Goal: Task Accomplishment & Management: Use online tool/utility

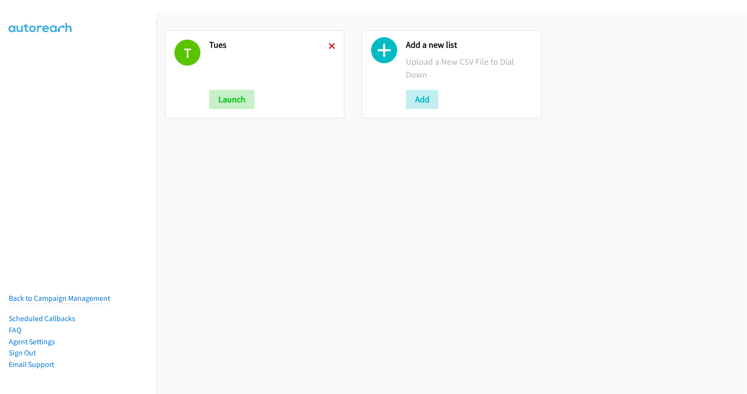
click at [332, 46] on icon at bounding box center [332, 46] width 7 height 7
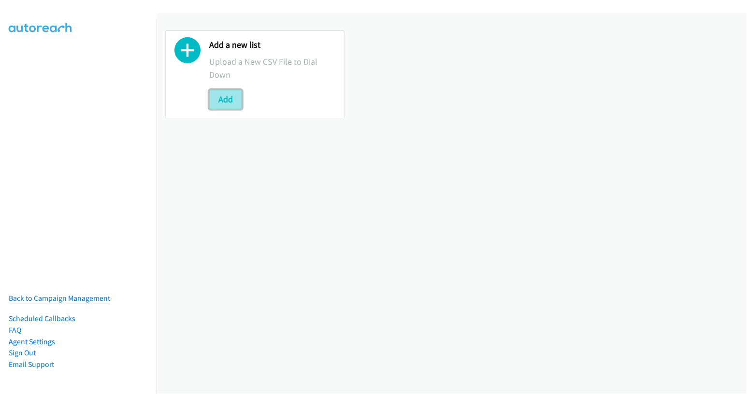
click at [228, 97] on button "Add" at bounding box center [225, 99] width 33 height 19
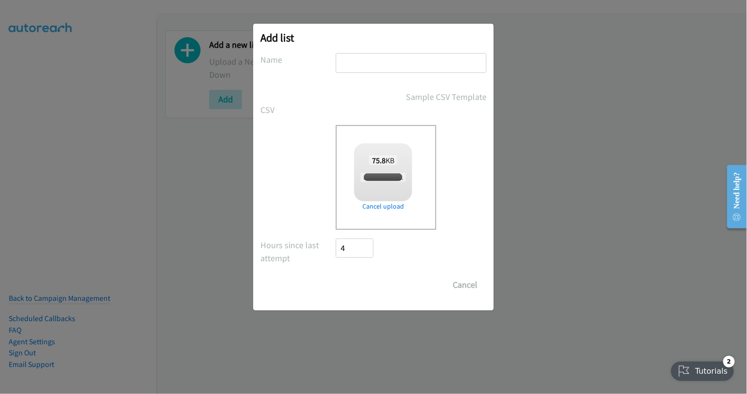
click at [389, 46] on div "Add list No phone fields were returned for that Report or List View Please uplo…" at bounding box center [373, 167] width 241 height 287
click at [385, 60] on input "text" at bounding box center [411, 63] width 151 height 20
checkbox input "true"
type input "tues"
click at [367, 285] on input "Save List" at bounding box center [361, 284] width 51 height 19
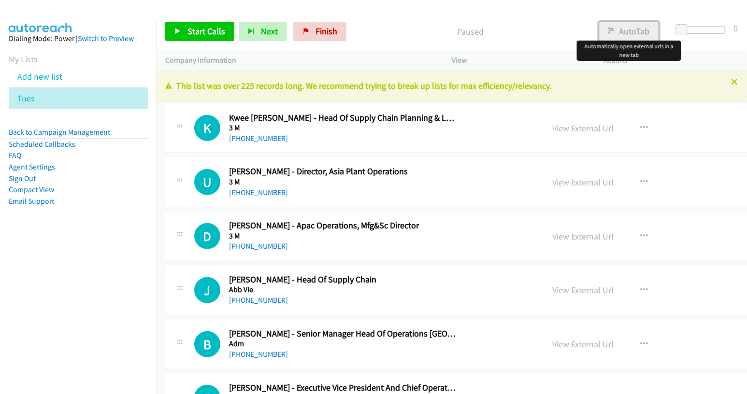
click at [629, 29] on button "AutoTab" at bounding box center [629, 31] width 60 height 19
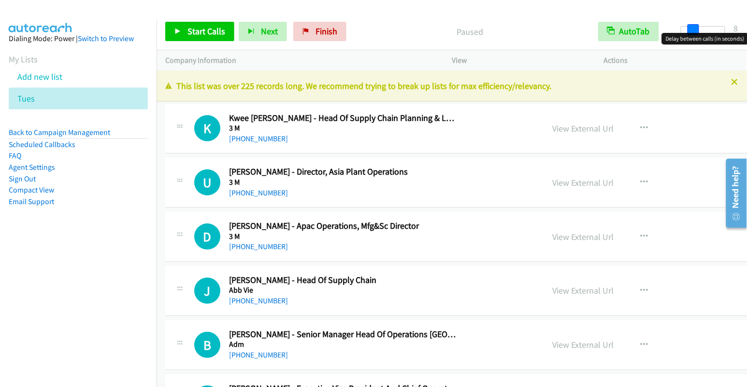
drag, startPoint x: 679, startPoint y: 29, endPoint x: 691, endPoint y: 31, distance: 12.0
click at [691, 31] on span at bounding box center [694, 30] width 12 height 12
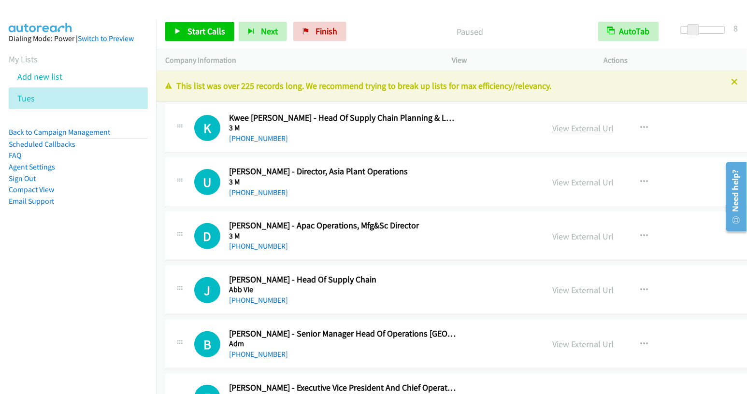
click at [552, 129] on link "View External Url" at bounding box center [582, 128] width 61 height 11
drag, startPoint x: 207, startPoint y: 34, endPoint x: 219, endPoint y: 42, distance: 14.8
click at [207, 34] on span "Start Calls" at bounding box center [206, 31] width 38 height 11
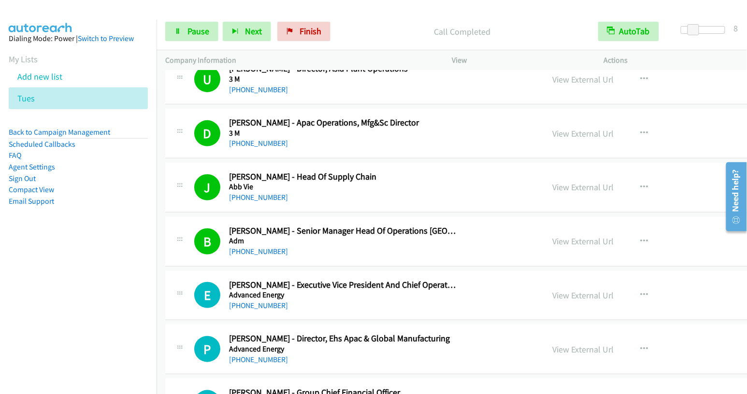
scroll to position [186, 0]
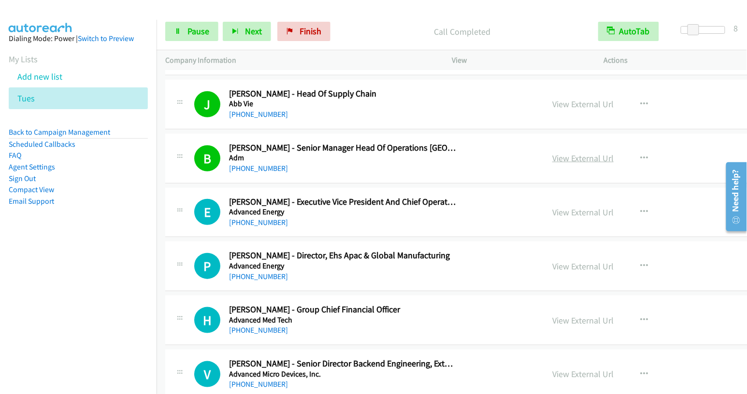
click at [552, 156] on link "View External Url" at bounding box center [582, 158] width 61 height 11
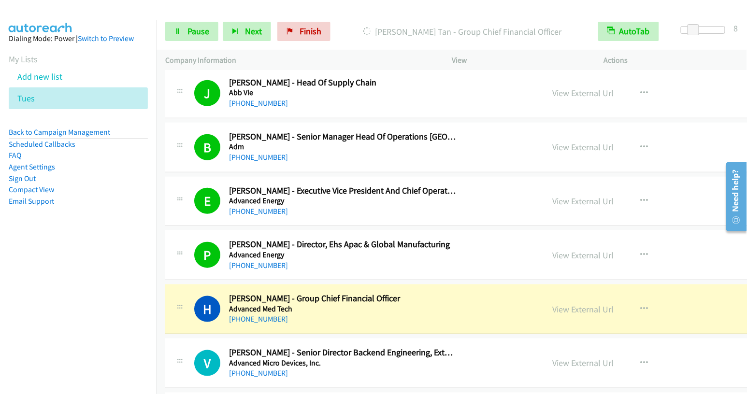
scroll to position [261, 0]
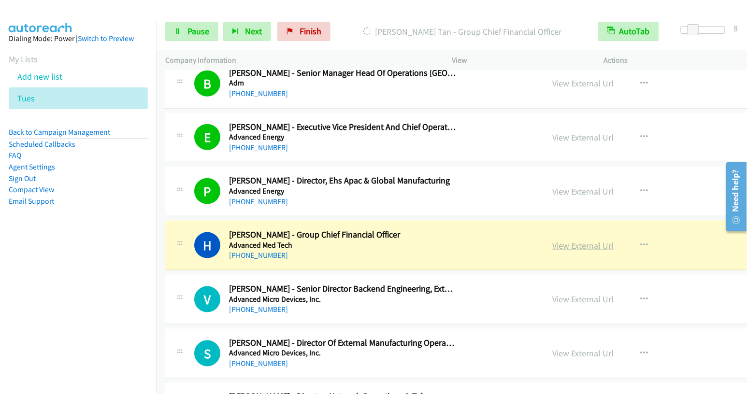
click at [552, 241] on link "View External Url" at bounding box center [582, 245] width 61 height 11
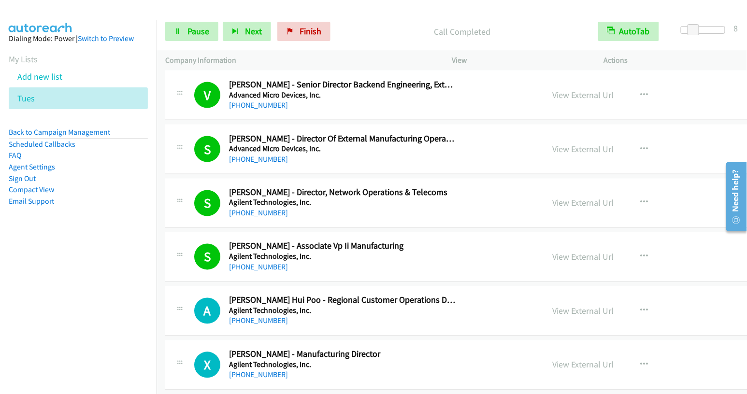
scroll to position [524, 0]
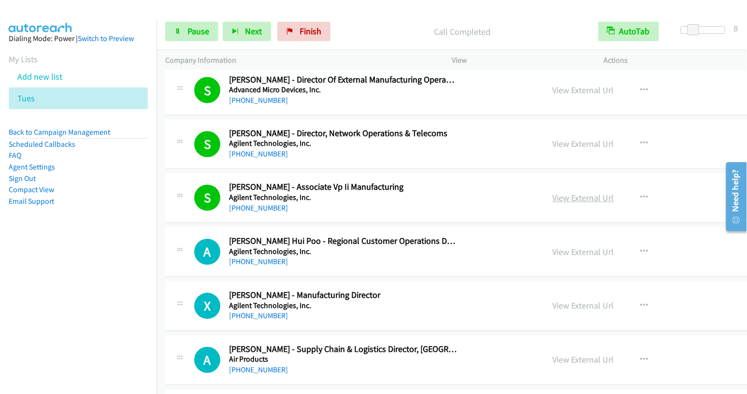
click at [552, 193] on link "View External Url" at bounding box center [582, 198] width 61 height 11
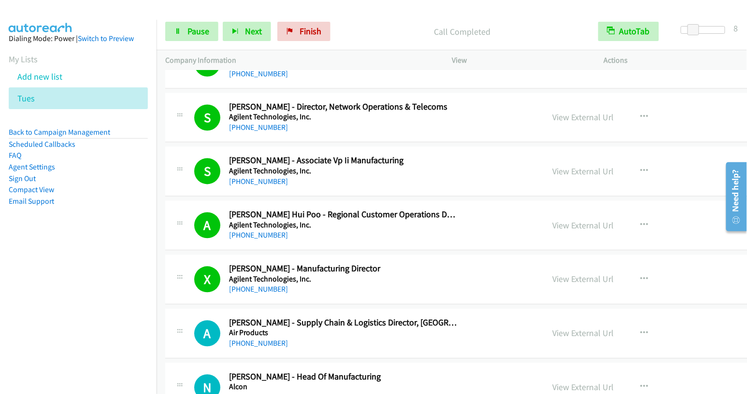
scroll to position [566, 0]
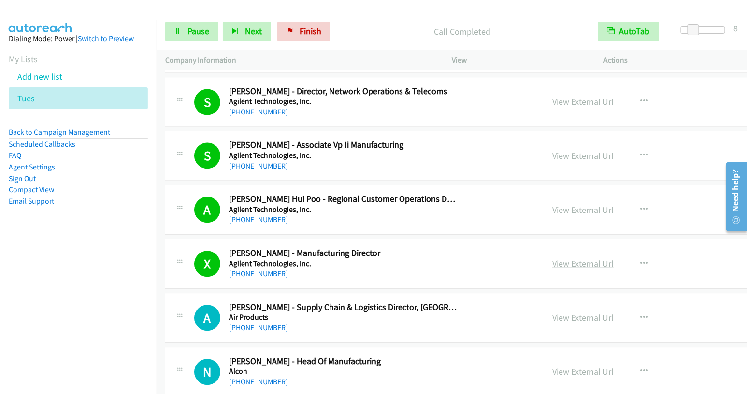
click at [552, 261] on link "View External Url" at bounding box center [582, 264] width 61 height 11
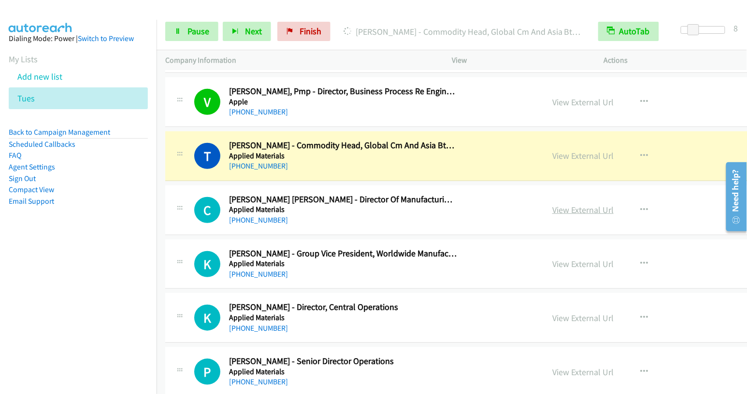
scroll to position [1272, 0]
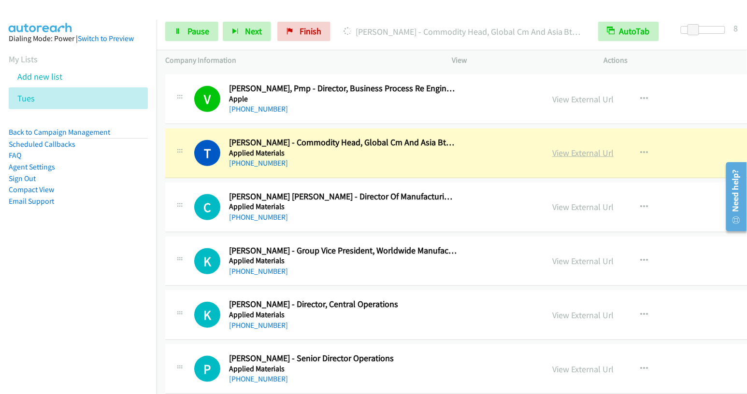
click at [552, 150] on link "View External Url" at bounding box center [582, 152] width 61 height 11
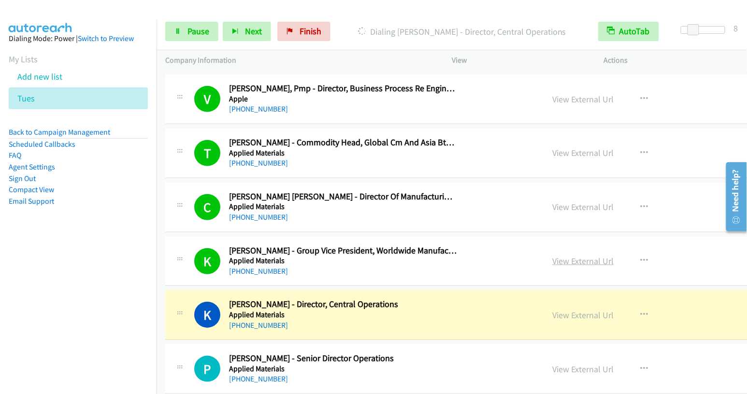
click at [552, 256] on link "View External Url" at bounding box center [582, 261] width 61 height 11
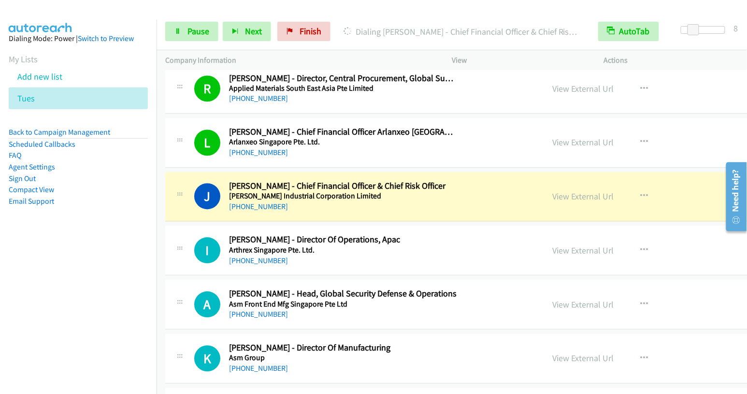
scroll to position [1661, 0]
click at [552, 193] on link "View External Url" at bounding box center [582, 196] width 61 height 11
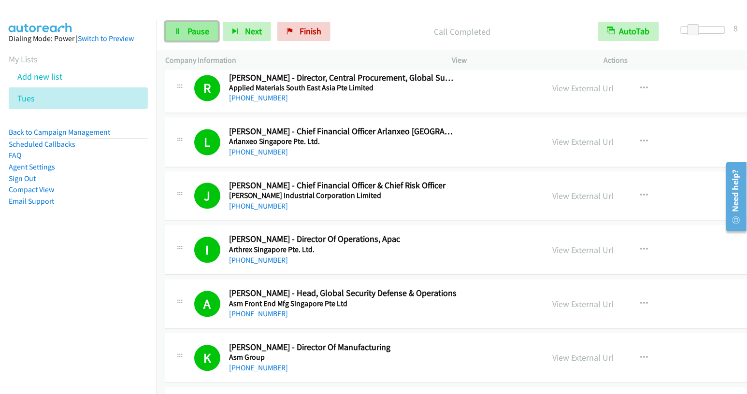
drag, startPoint x: 178, startPoint y: 34, endPoint x: 186, endPoint y: 33, distance: 8.3
click at [178, 34] on link "Pause" at bounding box center [191, 31] width 53 height 19
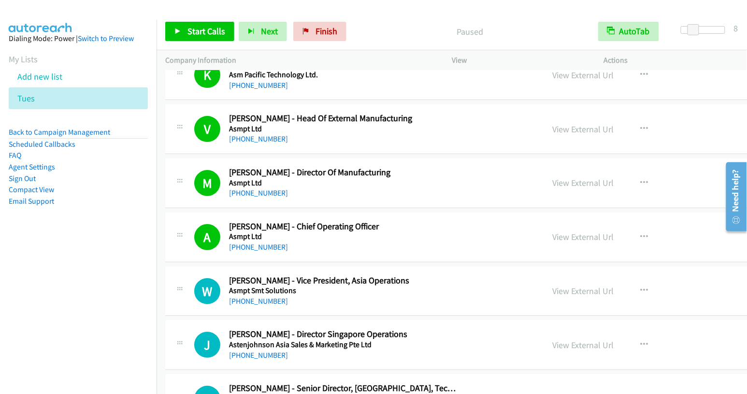
scroll to position [2107, 0]
click at [552, 231] on link "View External Url" at bounding box center [582, 236] width 61 height 11
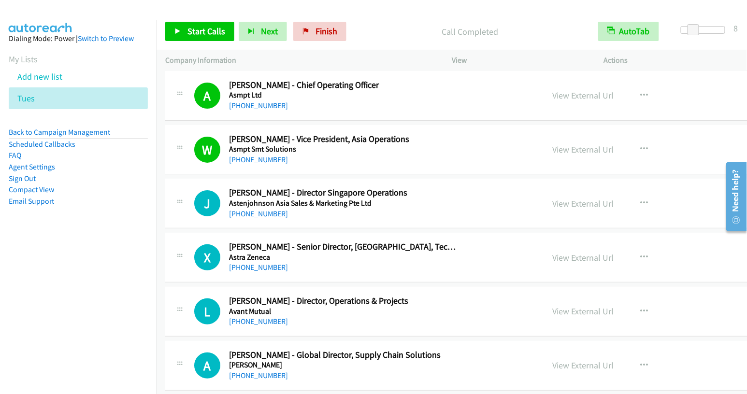
scroll to position [2249, 0]
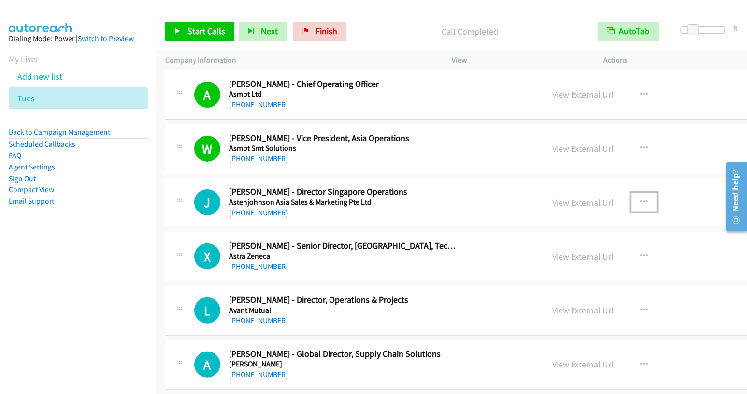
click at [640, 199] on icon "button" at bounding box center [644, 203] width 8 height 8
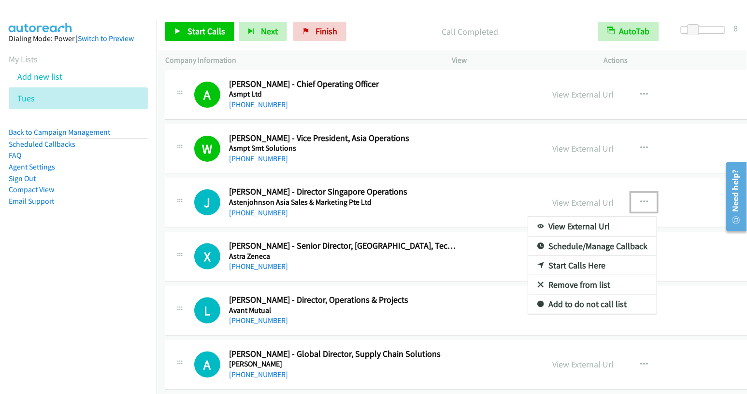
click at [528, 256] on link "Start Calls Here" at bounding box center [592, 265] width 129 height 19
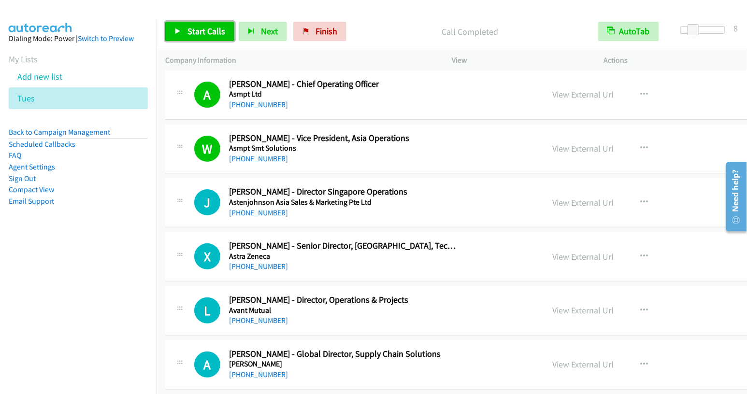
click at [200, 28] on span "Start Calls" at bounding box center [206, 31] width 38 height 11
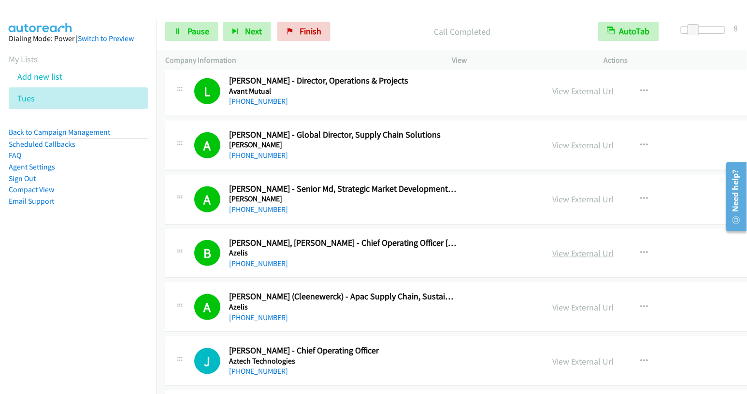
scroll to position [2548, 0]
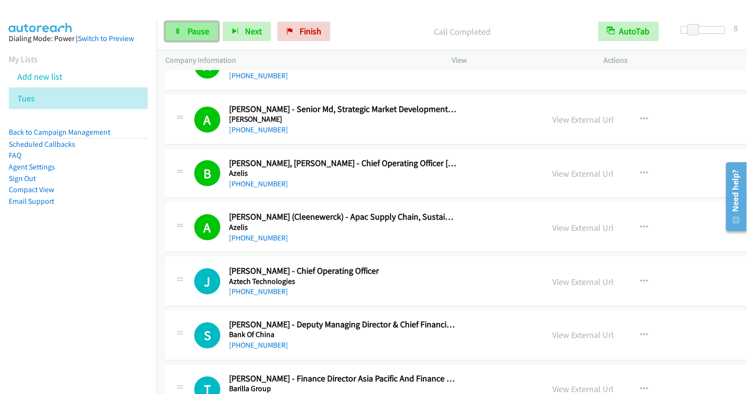
click at [193, 36] on span "Pause" at bounding box center [198, 31] width 22 height 11
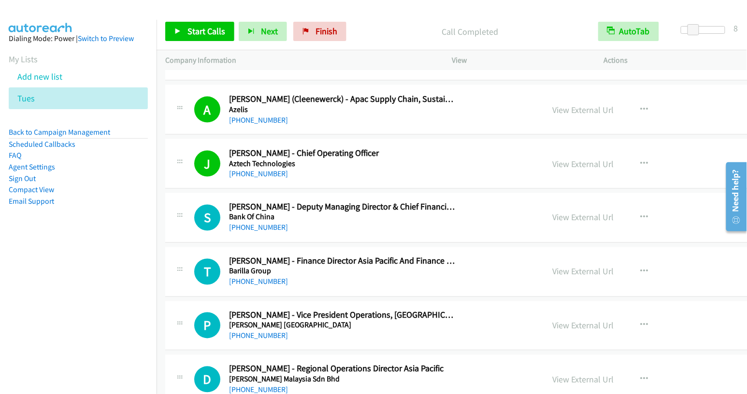
scroll to position [2680, 0]
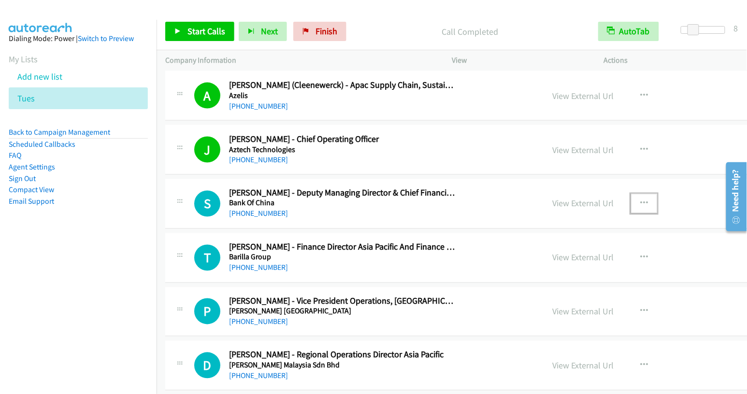
click at [640, 200] on icon "button" at bounding box center [644, 204] width 8 height 8
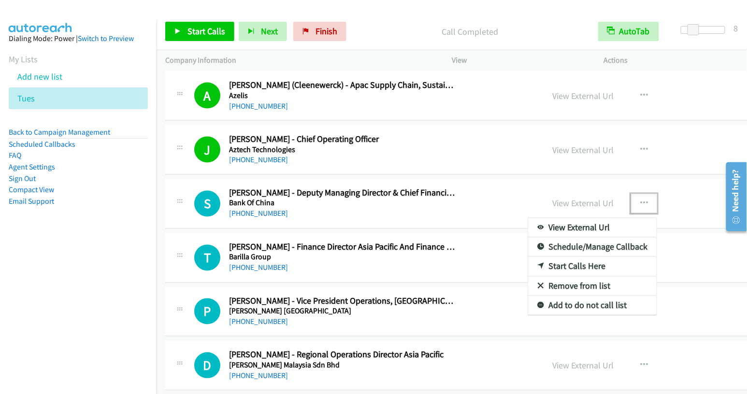
click at [529, 257] on link "Start Calls Here" at bounding box center [592, 266] width 129 height 19
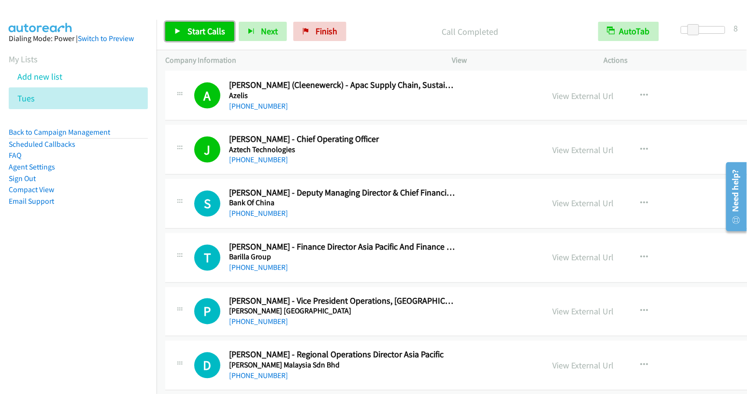
click at [199, 31] on span "Start Calls" at bounding box center [206, 31] width 38 height 11
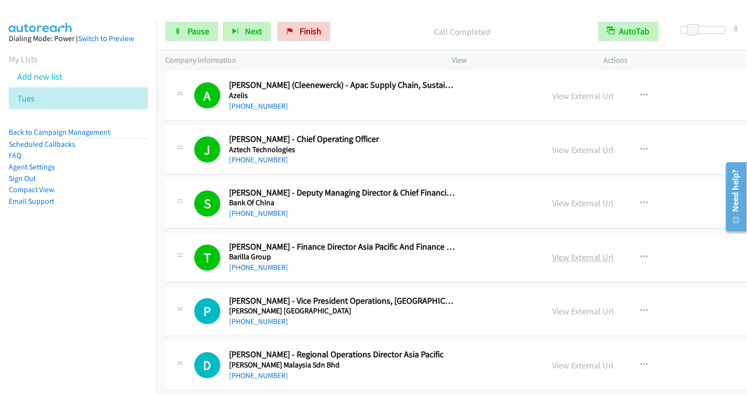
click at [552, 252] on link "View External Url" at bounding box center [582, 257] width 61 height 11
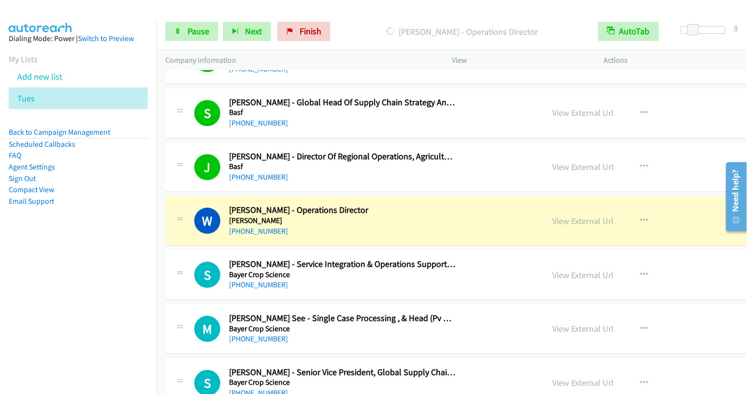
scroll to position [3103, 0]
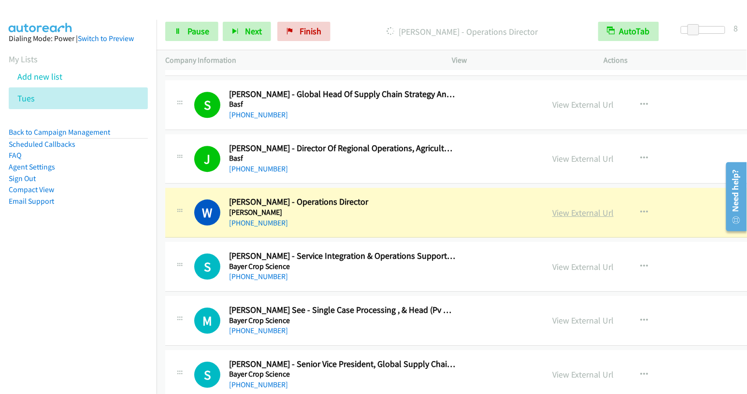
click at [552, 207] on link "View External Url" at bounding box center [582, 212] width 61 height 11
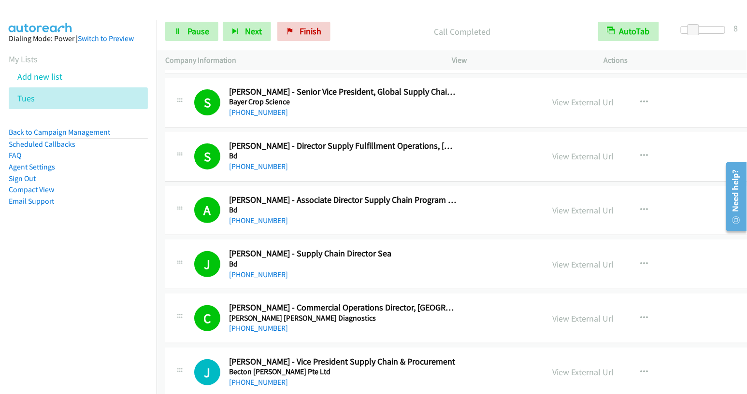
scroll to position [3495, 0]
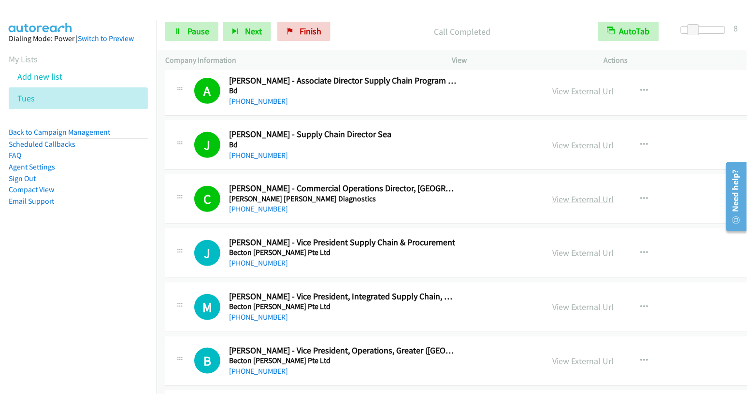
click at [552, 194] on link "View External Url" at bounding box center [582, 199] width 61 height 11
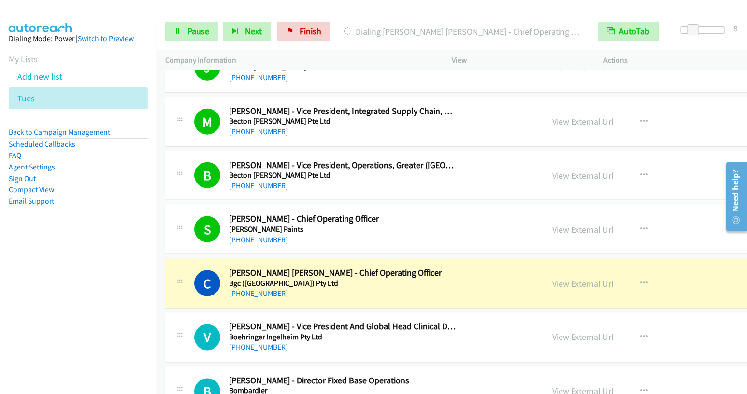
scroll to position [3825, 0]
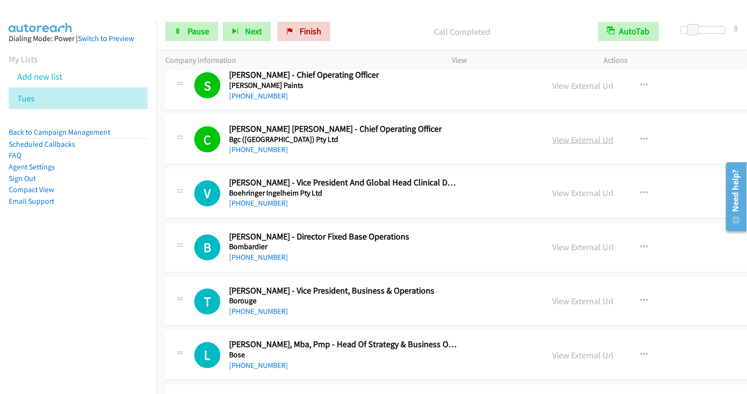
click at [552, 134] on link "View External Url" at bounding box center [582, 139] width 61 height 11
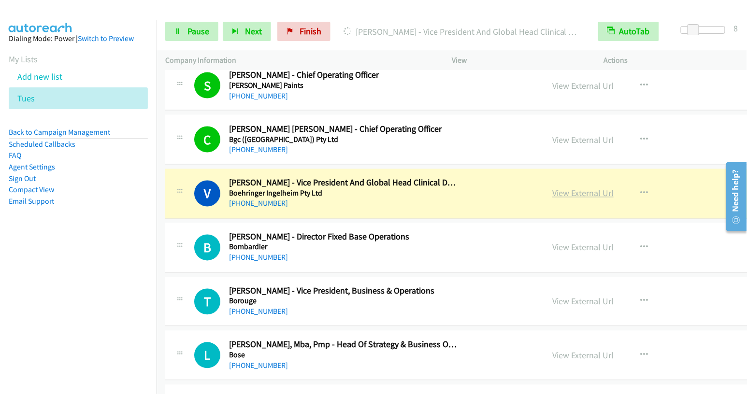
click at [552, 188] on link "View External Url" at bounding box center [582, 193] width 61 height 11
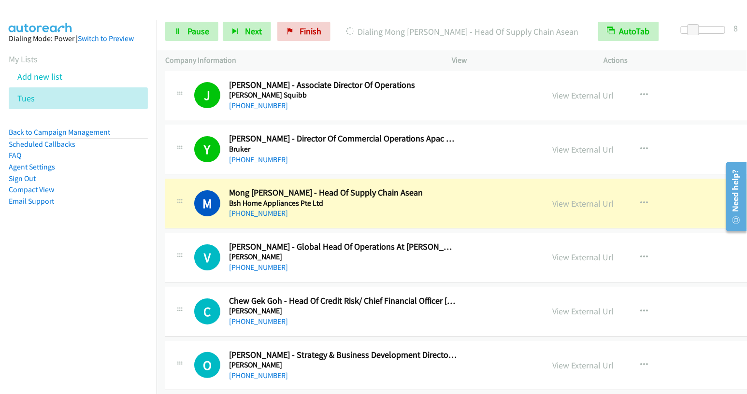
scroll to position [4364, 0]
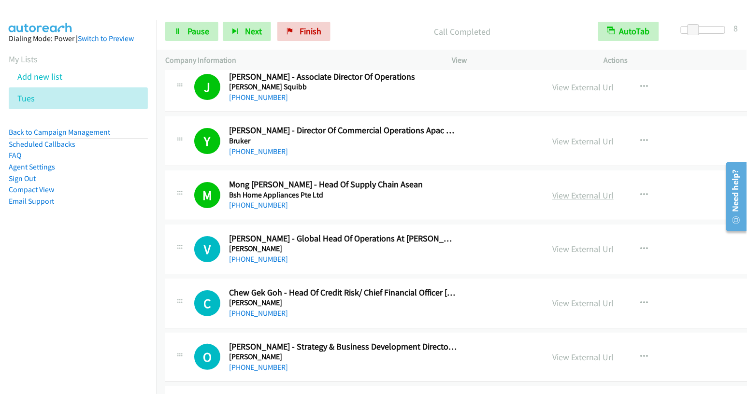
click at [552, 190] on link "View External Url" at bounding box center [582, 195] width 61 height 11
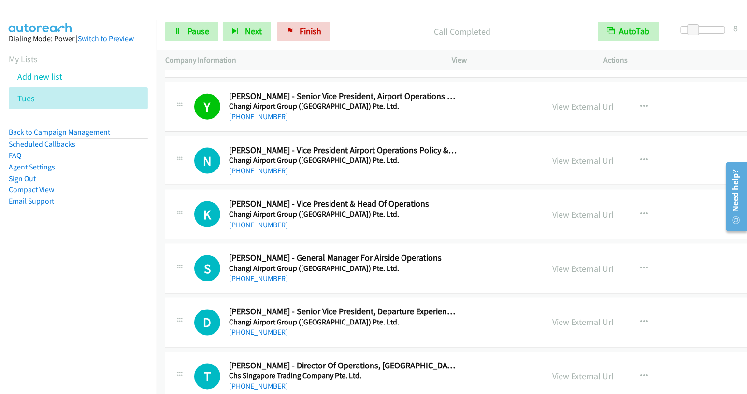
scroll to position [4770, 0]
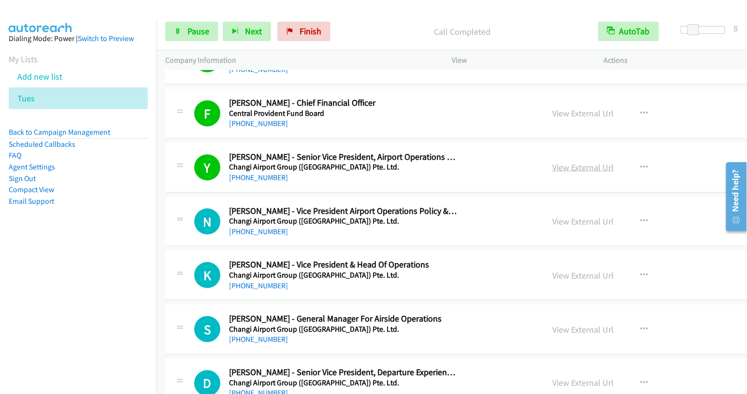
click at [552, 162] on link "View External Url" at bounding box center [582, 167] width 61 height 11
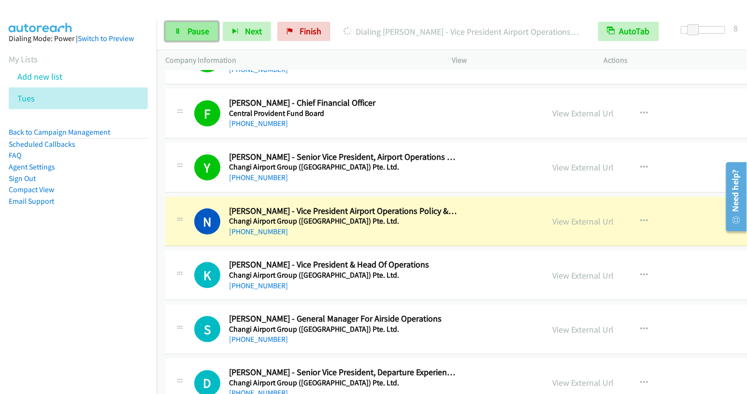
click at [193, 29] on span "Pause" at bounding box center [198, 31] width 22 height 11
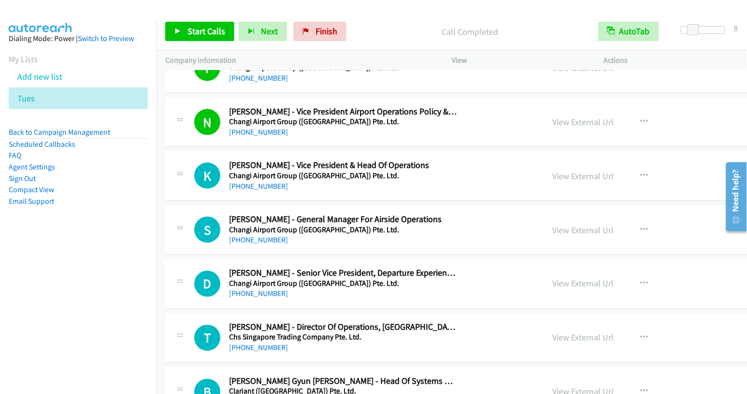
scroll to position [4903, 0]
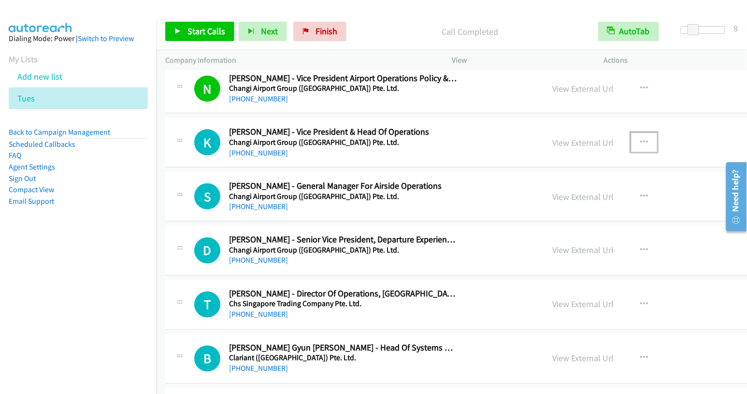
click at [631, 133] on button "button" at bounding box center [644, 142] width 26 height 19
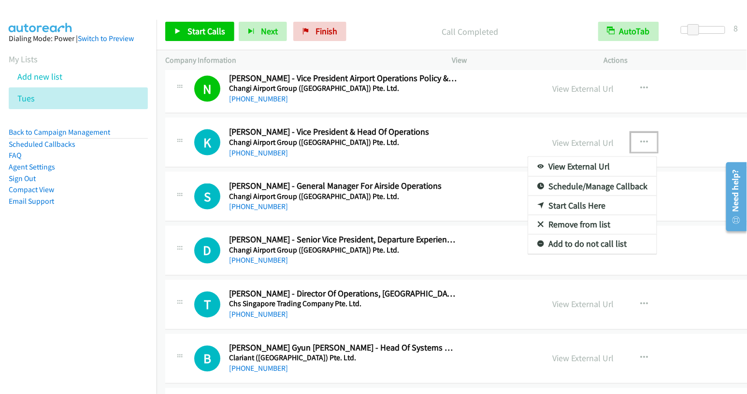
click at [528, 196] on link "Start Calls Here" at bounding box center [592, 205] width 129 height 19
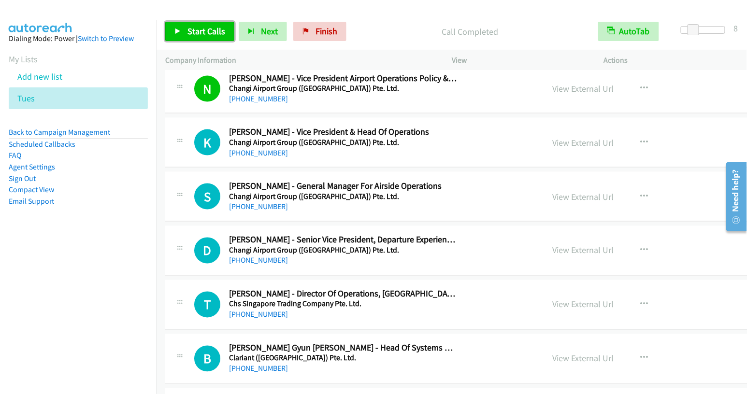
click at [194, 34] on span "Start Calls" at bounding box center [206, 31] width 38 height 11
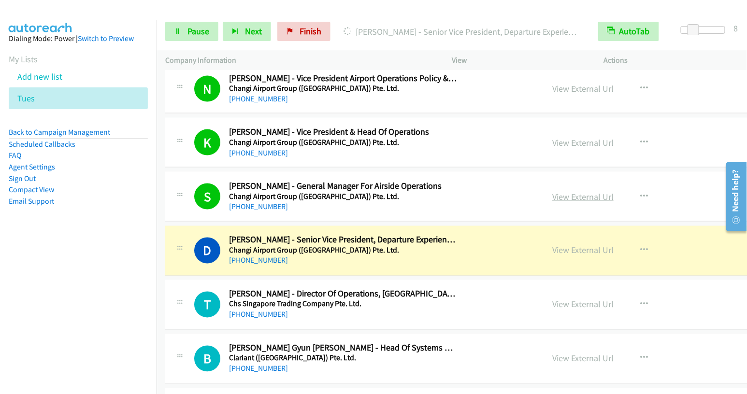
click at [552, 191] on link "View External Url" at bounding box center [582, 196] width 61 height 11
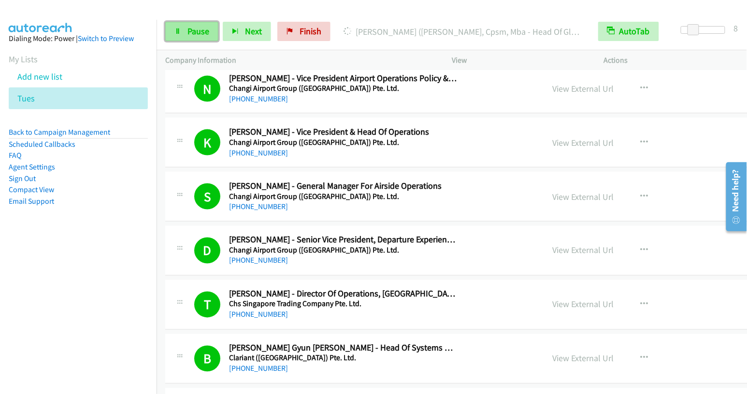
click at [197, 33] on span "Pause" at bounding box center [198, 31] width 22 height 11
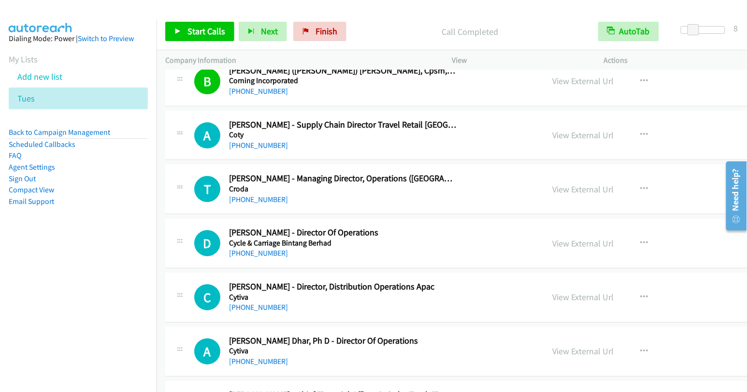
scroll to position [5450, 0]
click at [640, 131] on icon "button" at bounding box center [644, 135] width 8 height 8
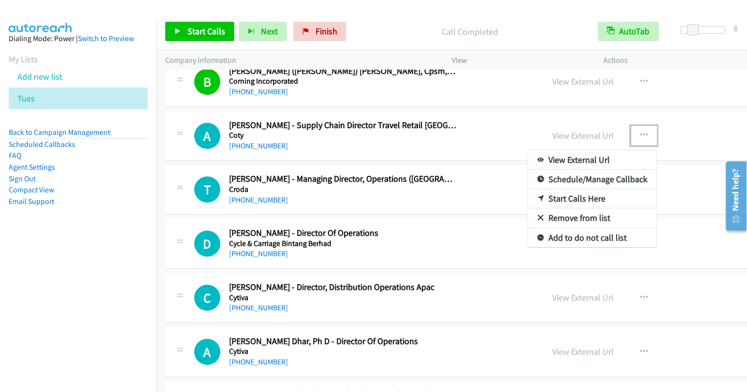
click at [528, 189] on link "Start Calls Here" at bounding box center [592, 198] width 129 height 19
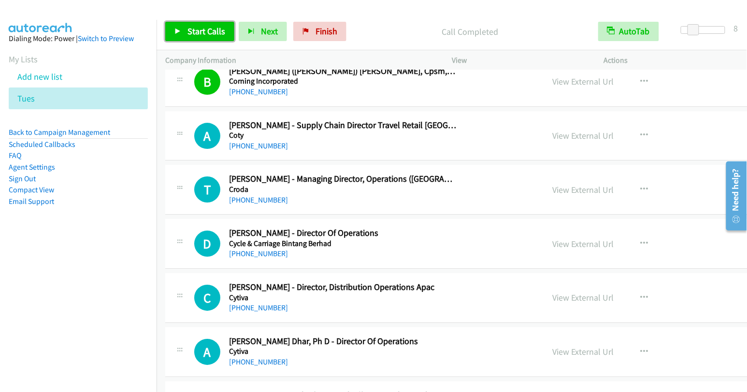
click at [203, 37] on link "Start Calls" at bounding box center [199, 31] width 69 height 19
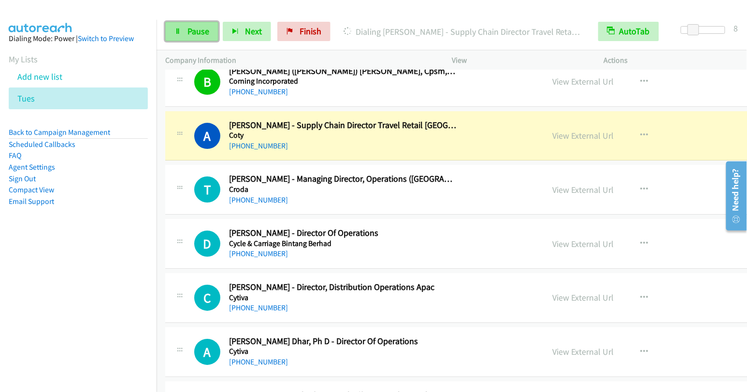
click at [198, 35] on span "Pause" at bounding box center [198, 31] width 22 height 11
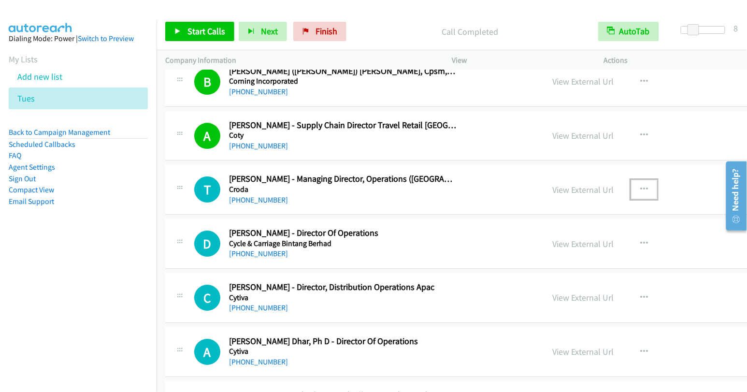
click at [640, 186] on icon "button" at bounding box center [644, 190] width 8 height 8
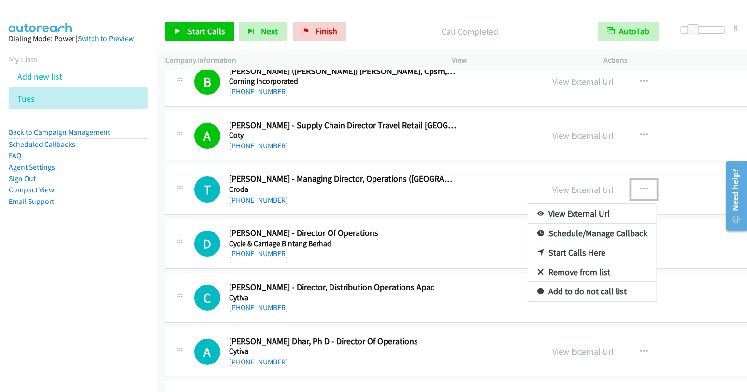
click at [528, 243] on link "Start Calls Here" at bounding box center [592, 252] width 129 height 19
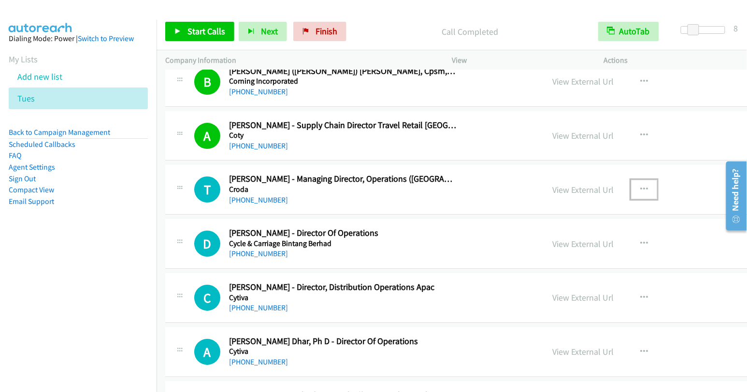
click at [631, 180] on button "button" at bounding box center [644, 189] width 26 height 19
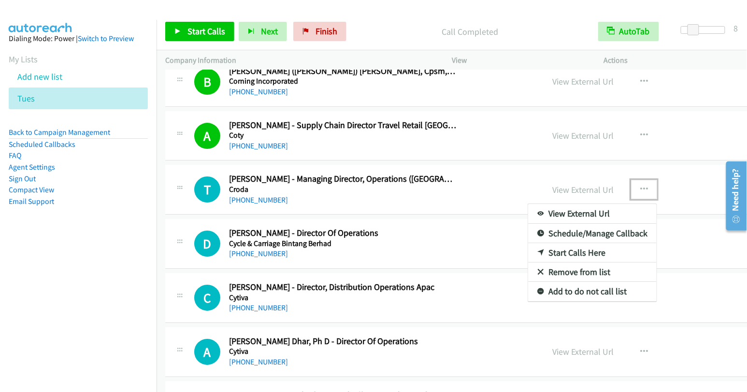
click at [528, 243] on link "Start Calls Here" at bounding box center [592, 252] width 129 height 19
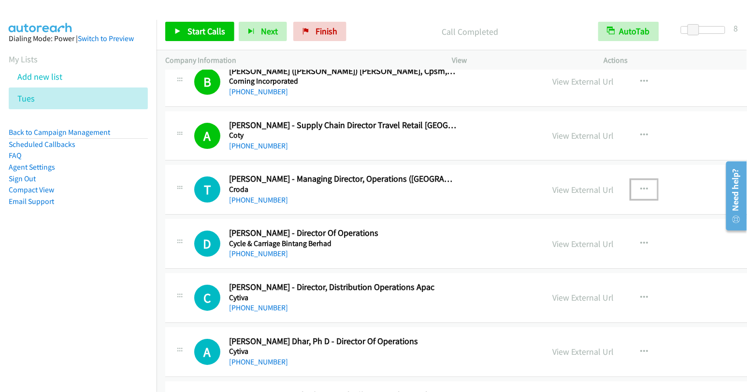
click at [640, 186] on icon "button" at bounding box center [644, 190] width 8 height 8
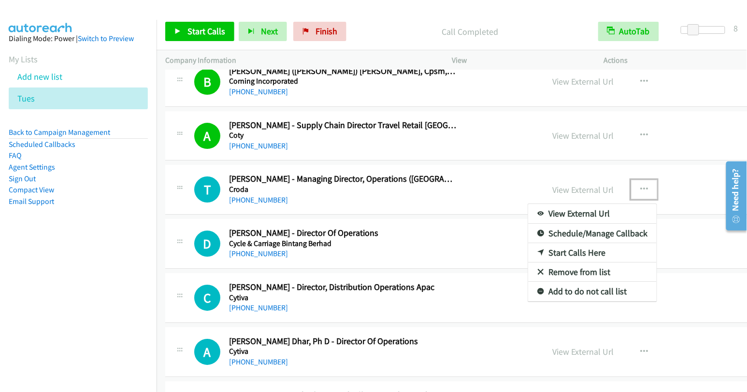
click at [528, 243] on link "Start Calls Here" at bounding box center [592, 252] width 129 height 19
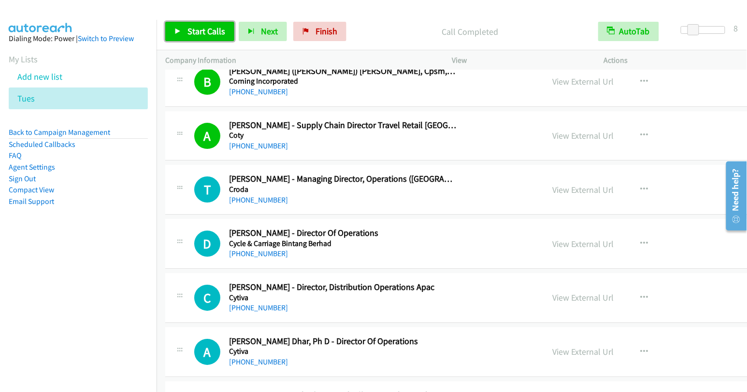
click at [207, 33] on span "Start Calls" at bounding box center [206, 31] width 38 height 11
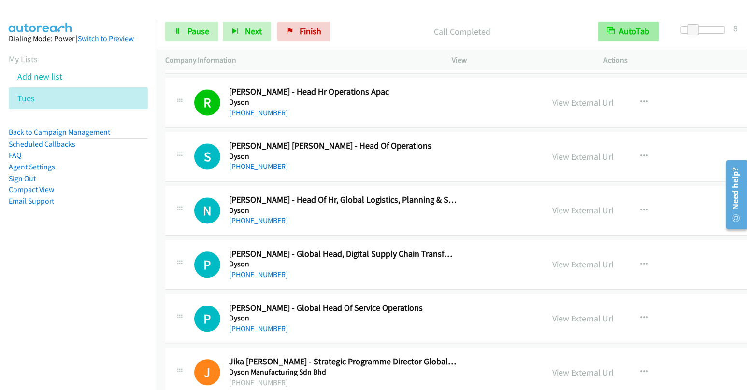
scroll to position [7264, 0]
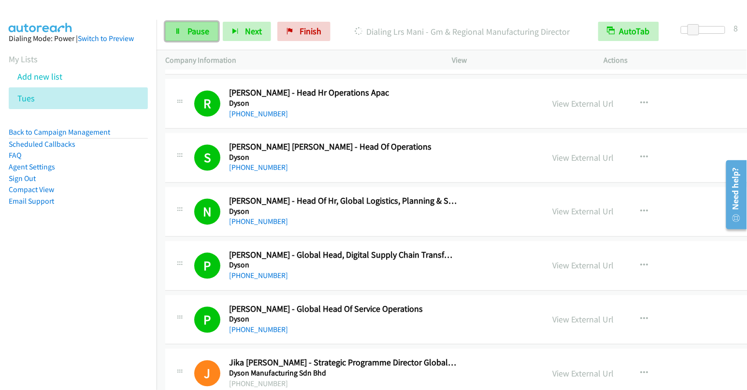
click at [187, 37] on link "Pause" at bounding box center [191, 31] width 53 height 19
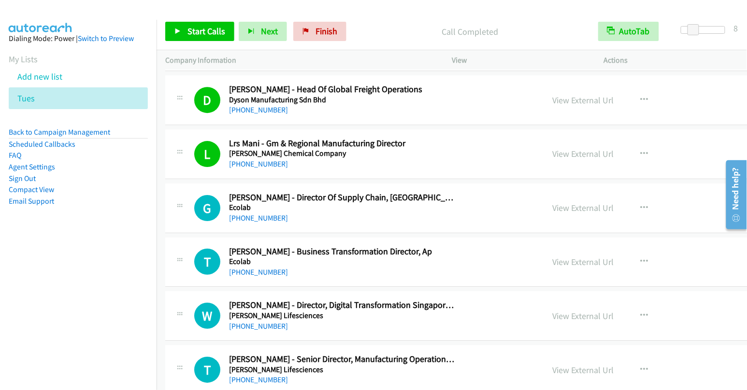
scroll to position [7680, 0]
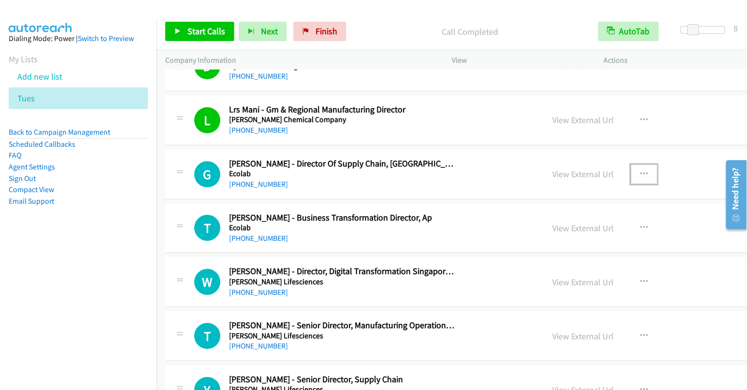
click at [640, 171] on icon "button" at bounding box center [644, 175] width 8 height 8
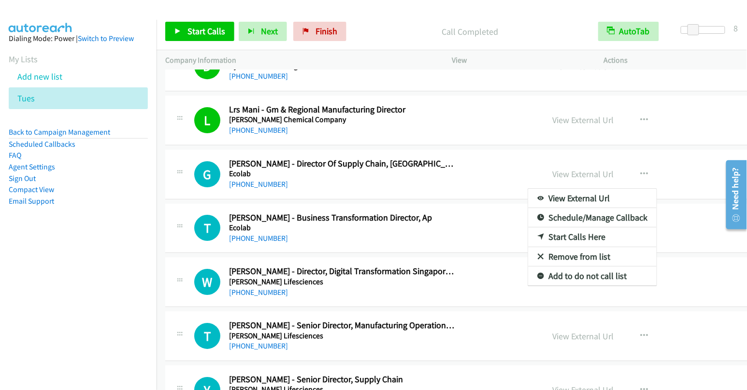
click at [528, 228] on link "Start Calls Here" at bounding box center [592, 237] width 129 height 19
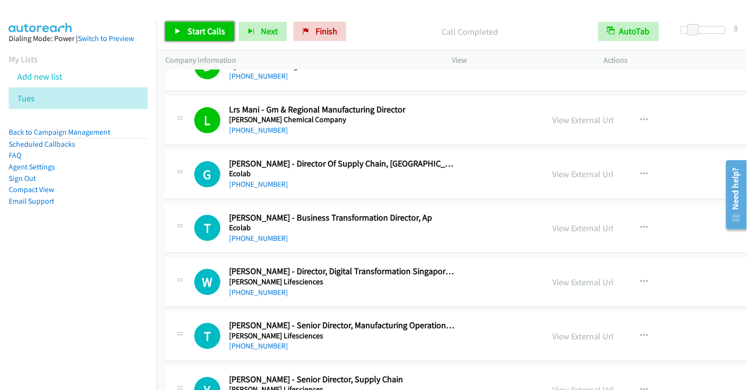
click at [192, 33] on span "Start Calls" at bounding box center [206, 31] width 38 height 11
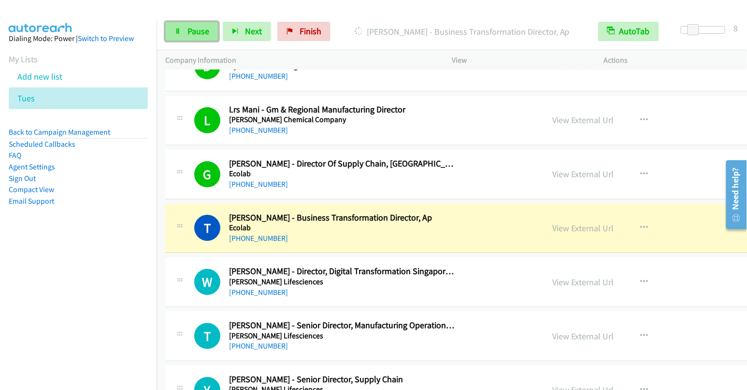
click at [196, 34] on span "Pause" at bounding box center [198, 31] width 22 height 11
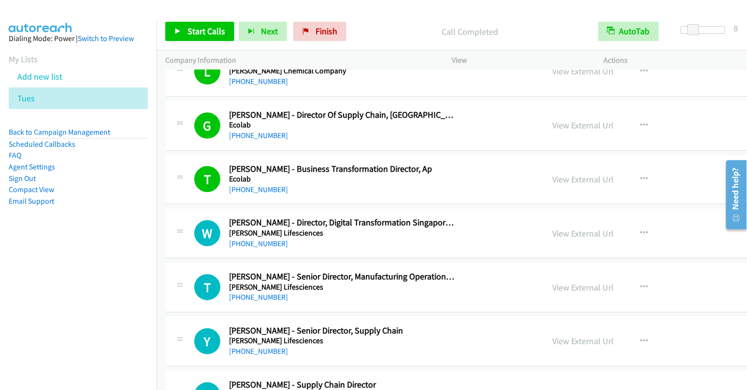
scroll to position [7780, 0]
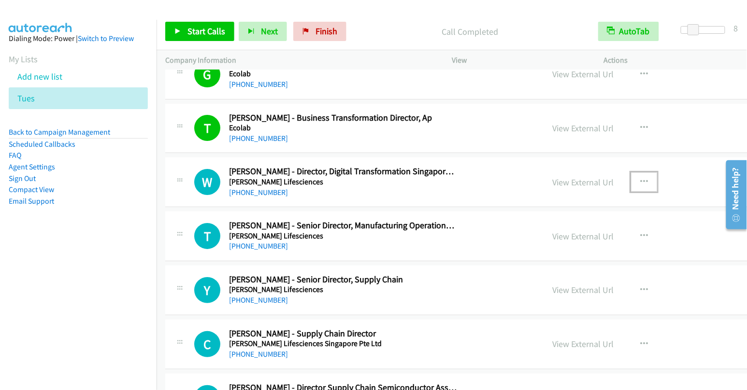
click at [631, 173] on button "button" at bounding box center [644, 182] width 26 height 19
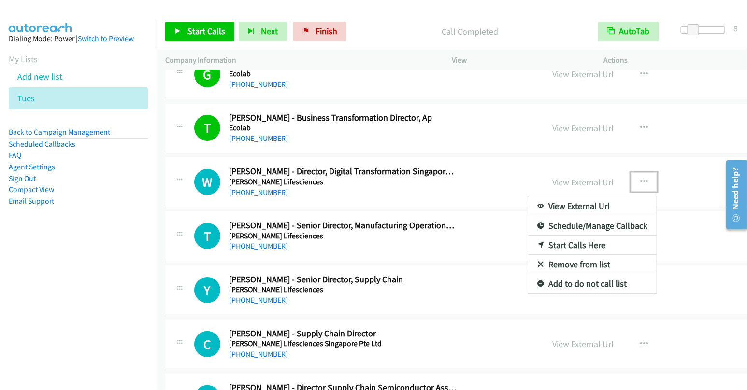
click at [528, 236] on link "Start Calls Here" at bounding box center [592, 245] width 129 height 19
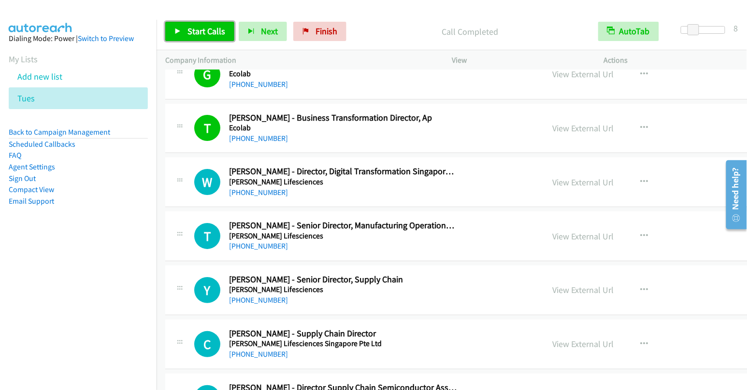
click at [202, 29] on span "Start Calls" at bounding box center [206, 31] width 38 height 11
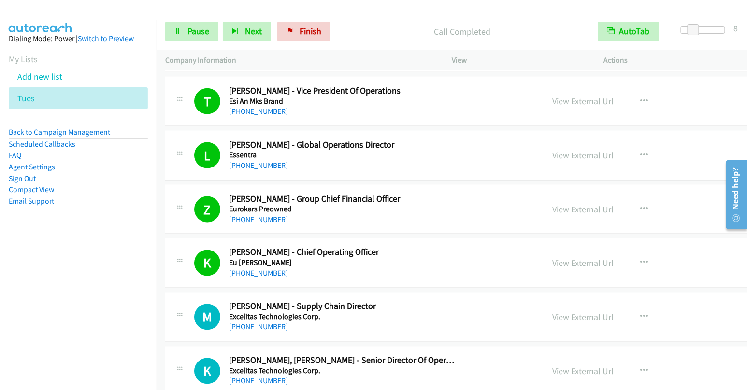
scroll to position [8295, 0]
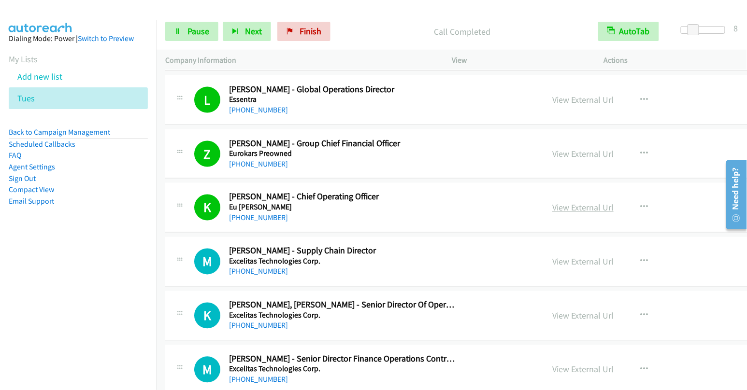
click at [552, 202] on link "View External Url" at bounding box center [582, 207] width 61 height 11
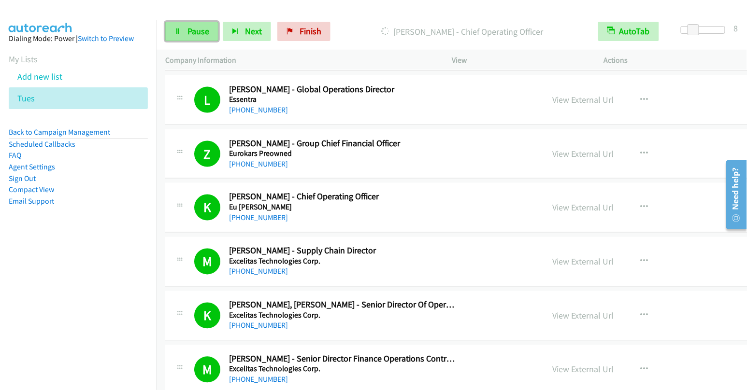
click at [190, 31] on span "Pause" at bounding box center [198, 31] width 22 height 11
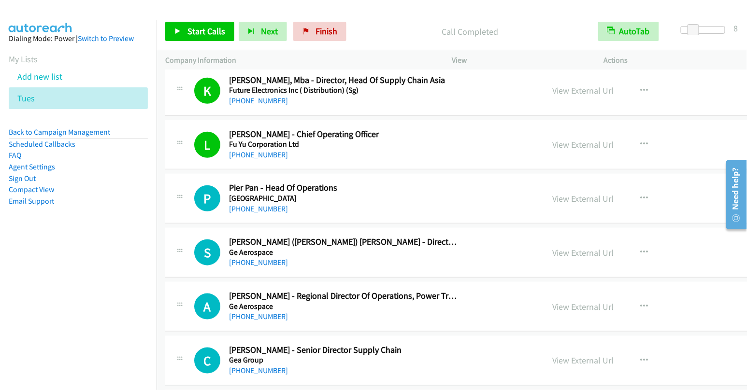
scroll to position [9173, 0]
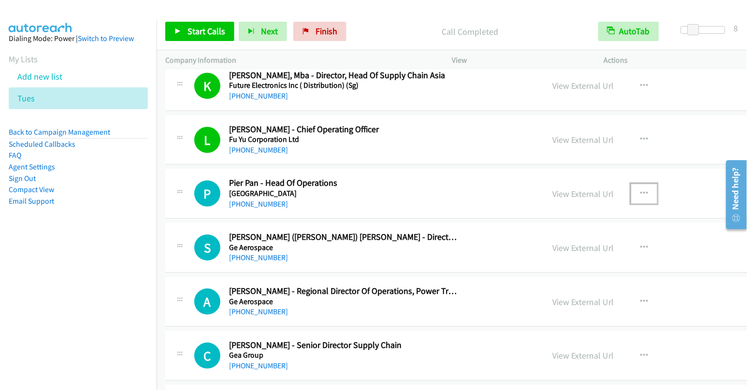
click at [640, 190] on icon "button" at bounding box center [644, 194] width 8 height 8
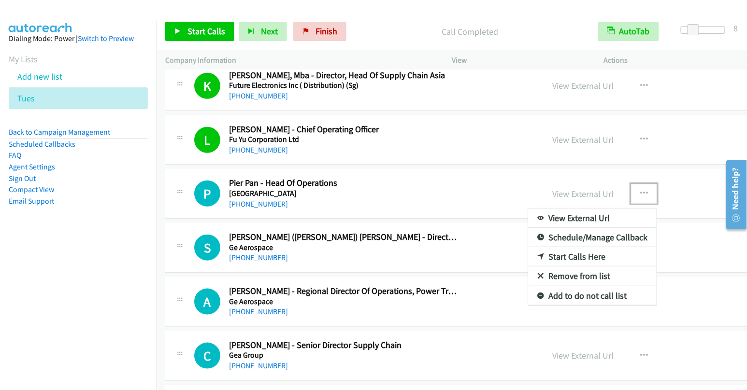
click at [528, 247] on link "Start Calls Here" at bounding box center [592, 256] width 129 height 19
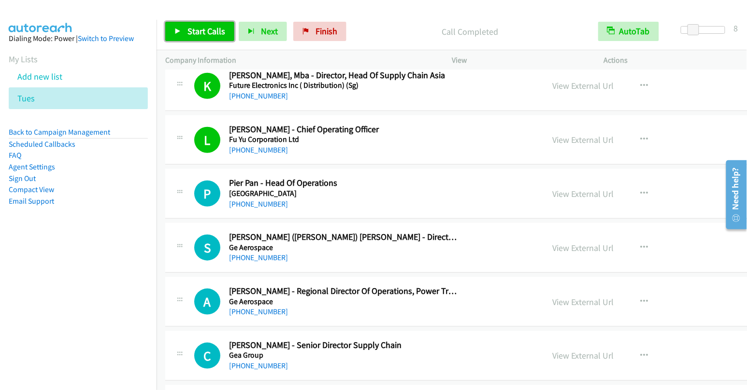
click at [204, 36] on span "Start Calls" at bounding box center [206, 31] width 38 height 11
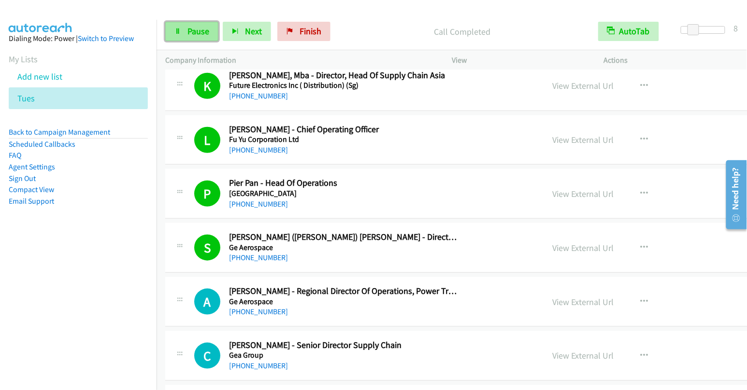
click at [191, 32] on span "Pause" at bounding box center [198, 31] width 22 height 11
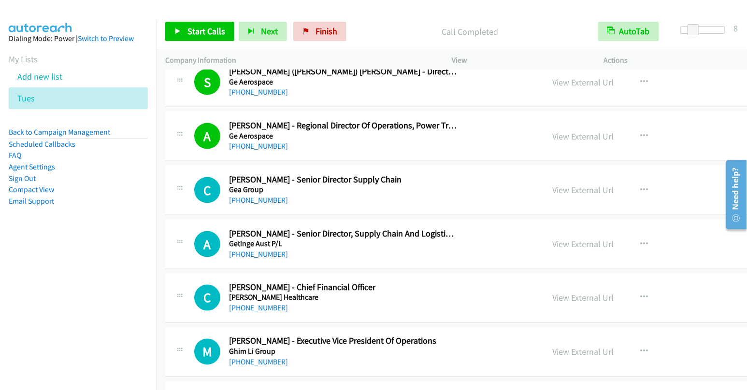
scroll to position [9366, 0]
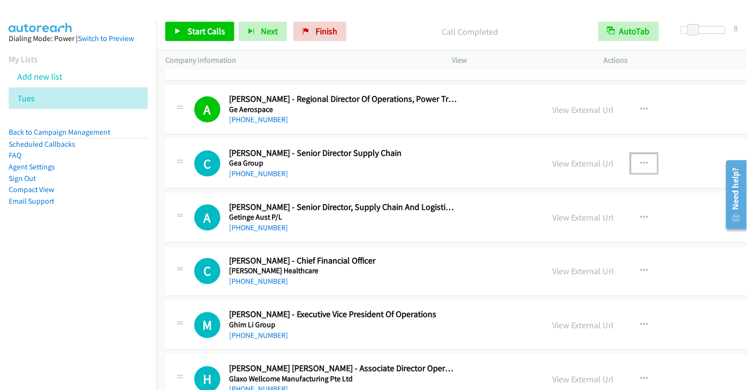
click at [640, 160] on icon "button" at bounding box center [644, 164] width 8 height 8
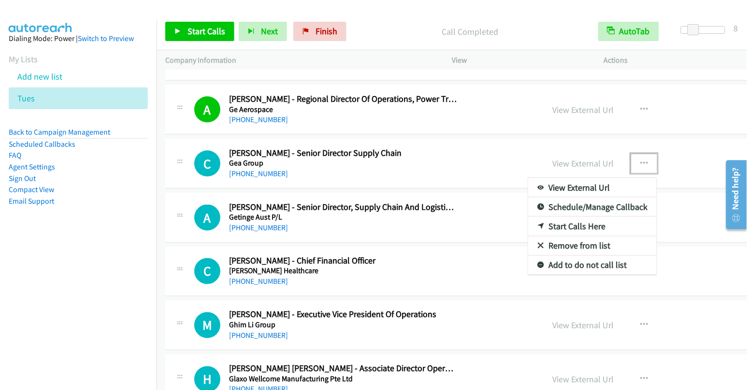
click at [528, 217] on link "Start Calls Here" at bounding box center [592, 226] width 129 height 19
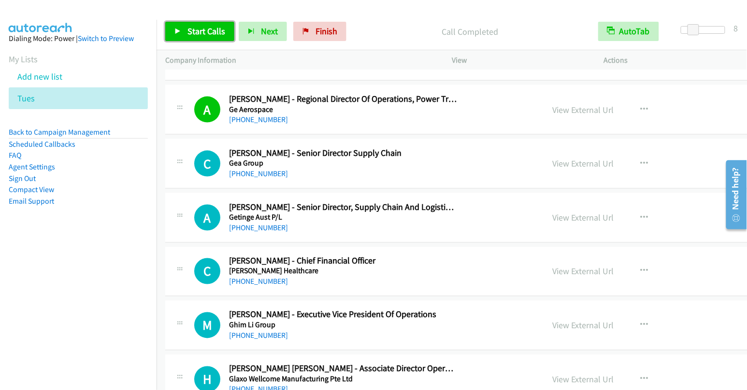
click at [201, 31] on span "Start Calls" at bounding box center [206, 31] width 38 height 11
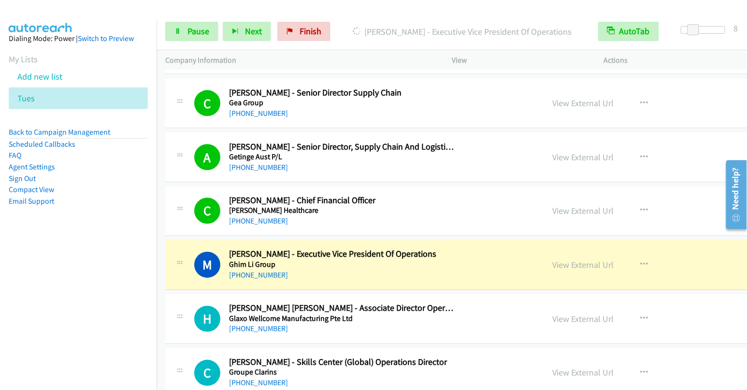
scroll to position [9431, 0]
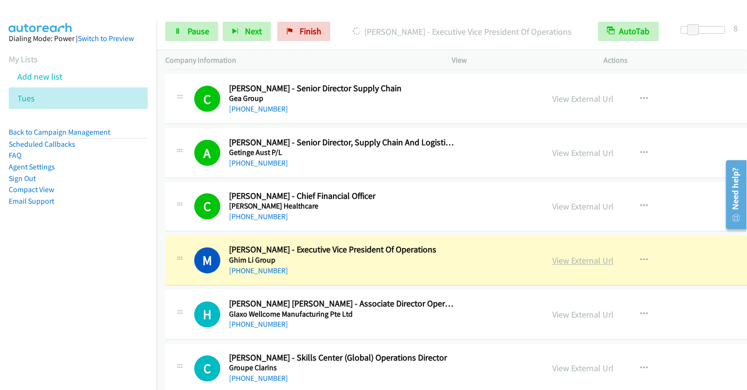
click at [552, 256] on link "View External Url" at bounding box center [582, 261] width 61 height 11
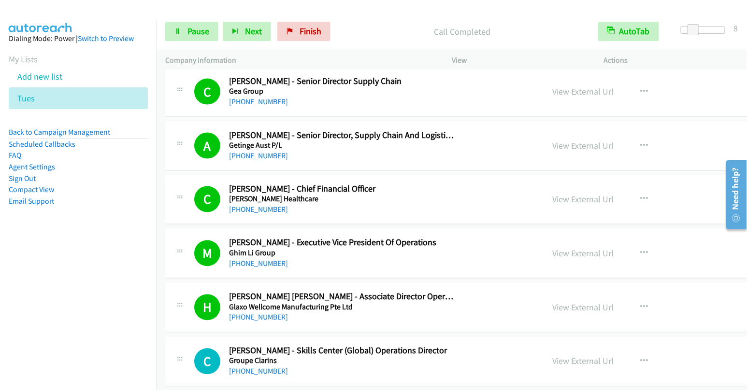
scroll to position [9497, 0]
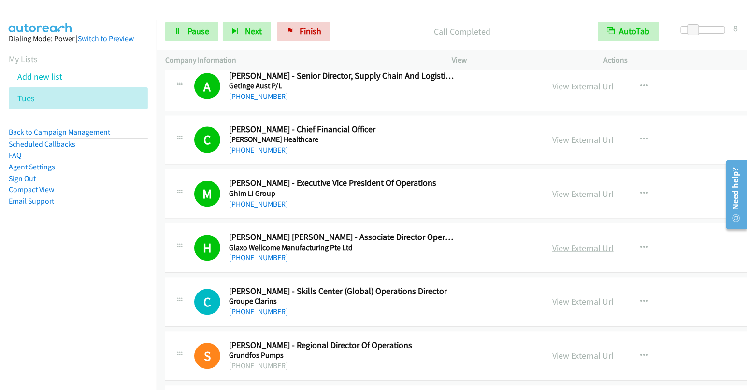
drag, startPoint x: 511, startPoint y: 200, endPoint x: 511, endPoint y: 206, distance: 6.3
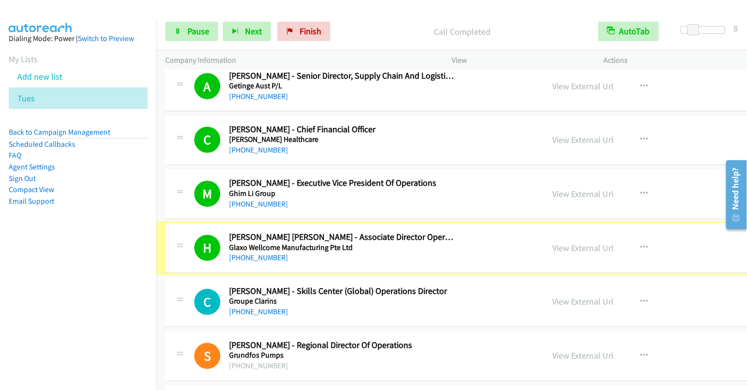
click at [552, 243] on link "View External Url" at bounding box center [582, 248] width 61 height 11
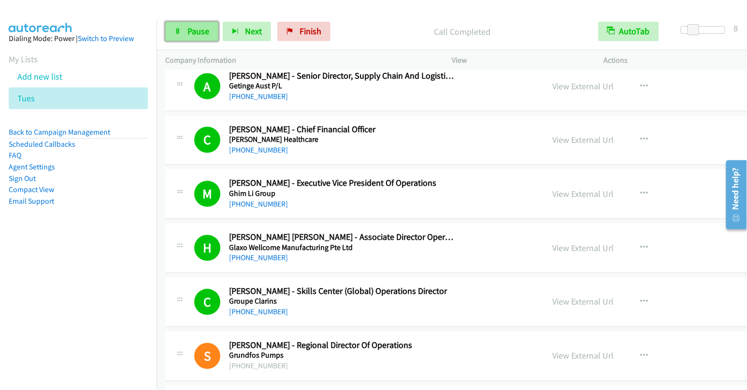
click at [186, 34] on link "Pause" at bounding box center [191, 31] width 53 height 19
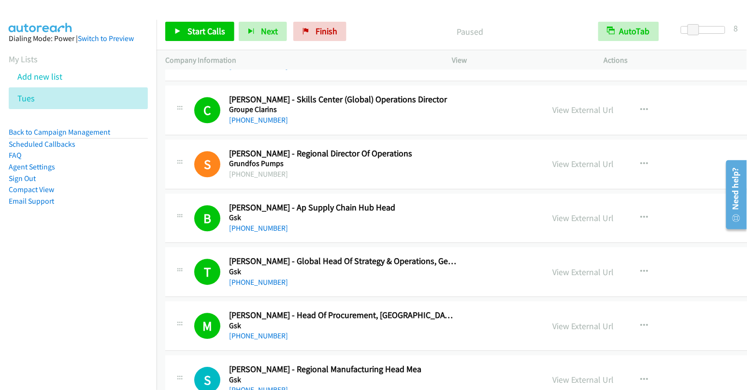
scroll to position [9876, 0]
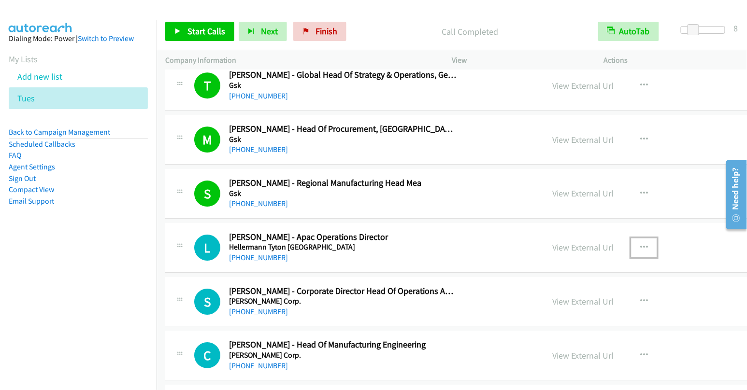
click at [640, 244] on icon "button" at bounding box center [644, 248] width 8 height 8
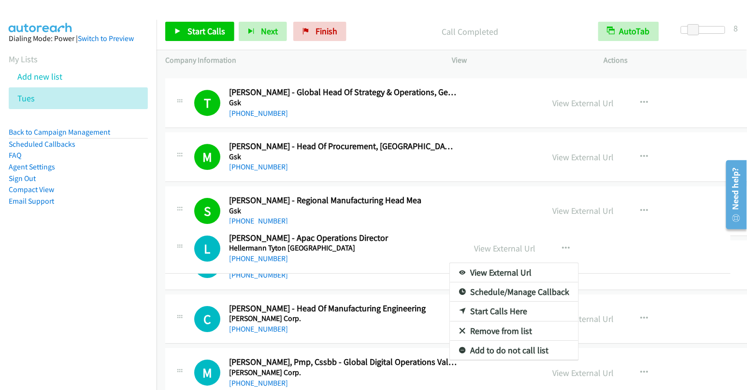
scroll to position [9910, 0]
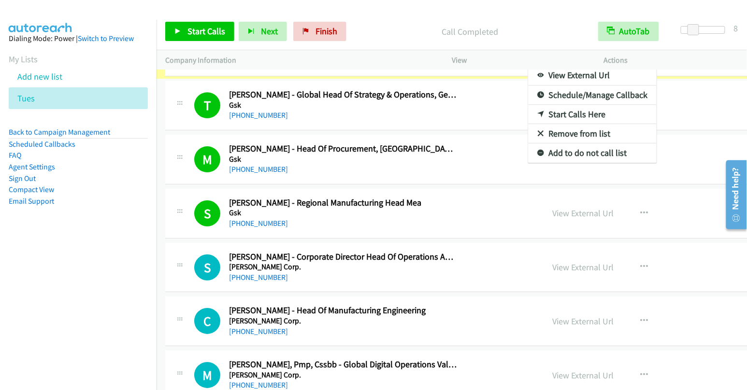
click at [201, 28] on div at bounding box center [373, 195] width 747 height 390
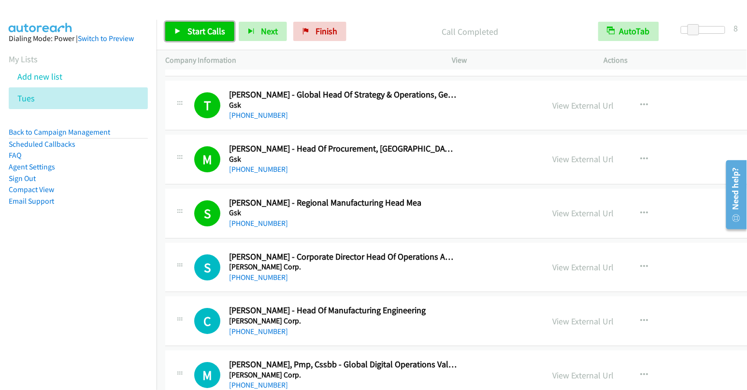
click at [201, 28] on span "Start Calls" at bounding box center [206, 31] width 38 height 11
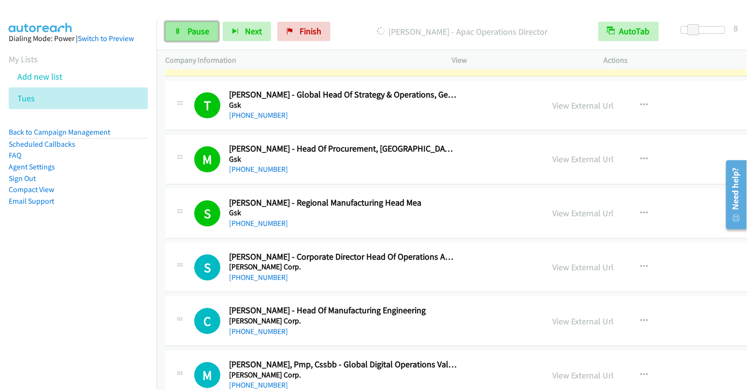
click at [198, 34] on span "Pause" at bounding box center [198, 31] width 22 height 11
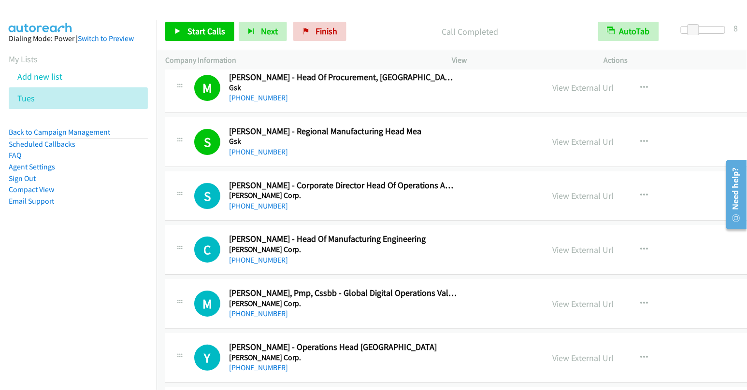
scroll to position [9987, 0]
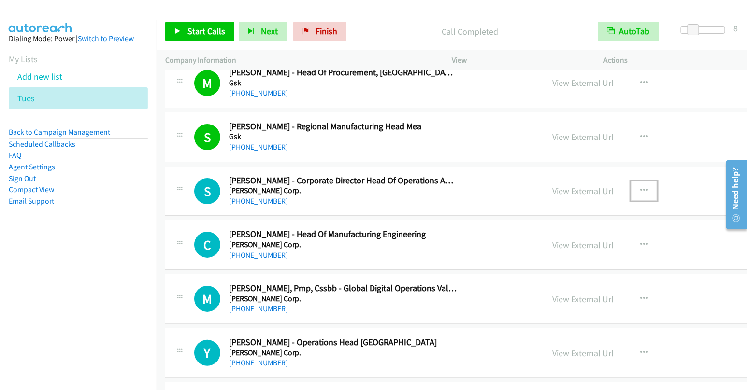
drag, startPoint x: 563, startPoint y: 148, endPoint x: 564, endPoint y: 164, distance: 15.5
click at [640, 187] on icon "button" at bounding box center [644, 191] width 8 height 8
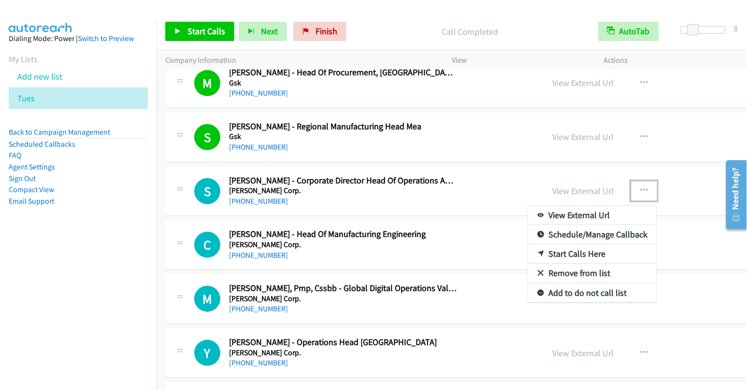
click at [528, 245] on link "Start Calls Here" at bounding box center [592, 254] width 129 height 19
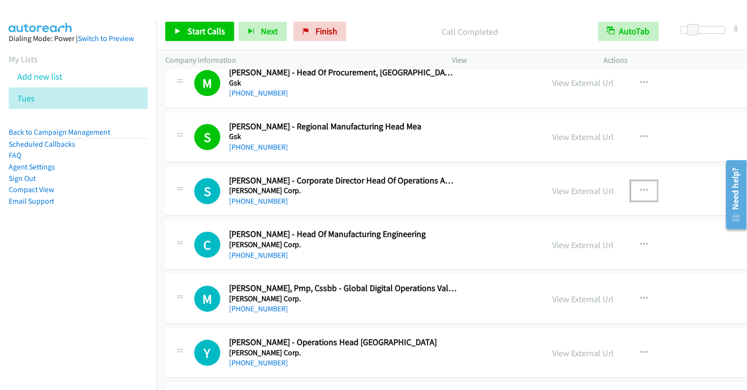
click at [631, 181] on button "button" at bounding box center [644, 190] width 26 height 19
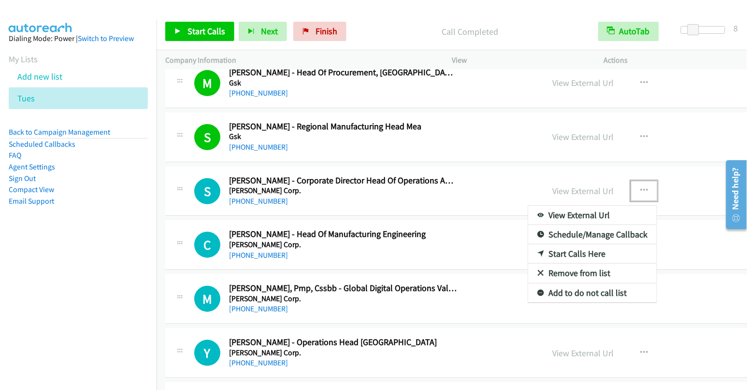
click at [528, 245] on link "Start Calls Here" at bounding box center [592, 254] width 129 height 19
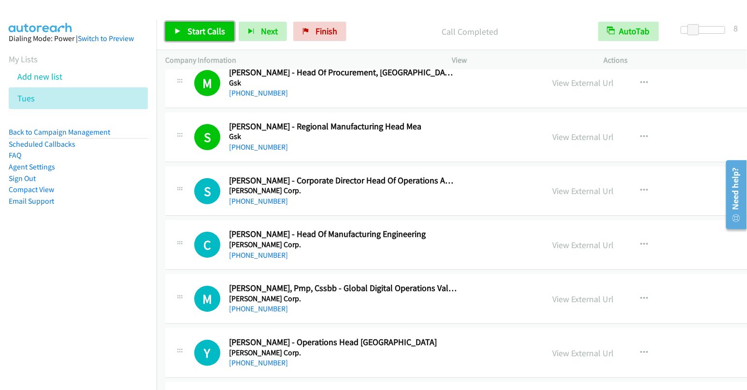
click at [193, 35] on span "Start Calls" at bounding box center [206, 31] width 38 height 11
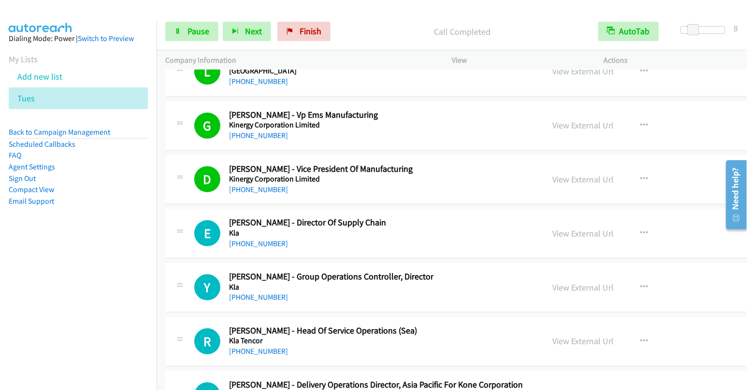
scroll to position [12043, 0]
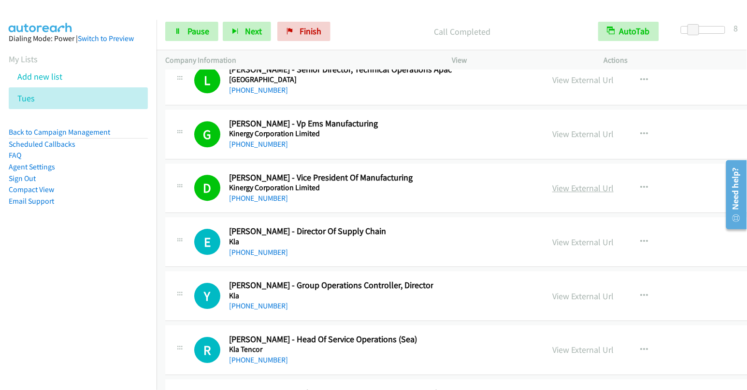
click at [552, 183] on link "View External Url" at bounding box center [582, 188] width 61 height 11
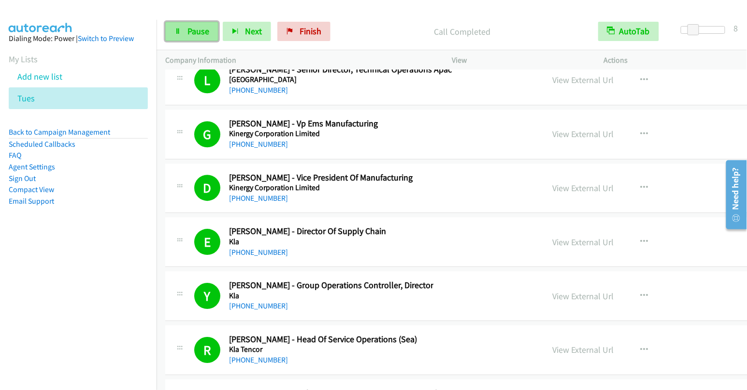
click at [185, 33] on link "Pause" at bounding box center [191, 31] width 53 height 19
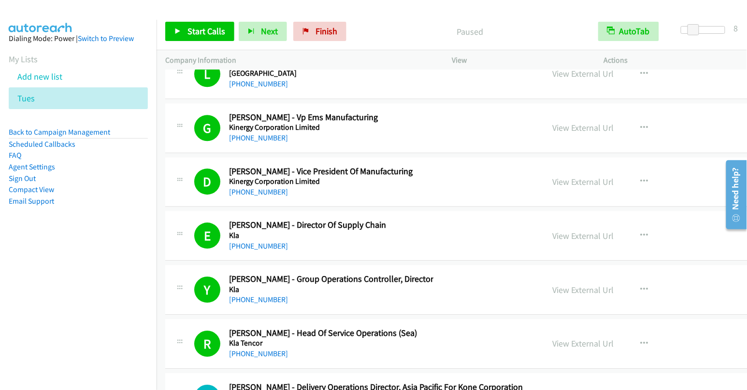
scroll to position [12169, 0]
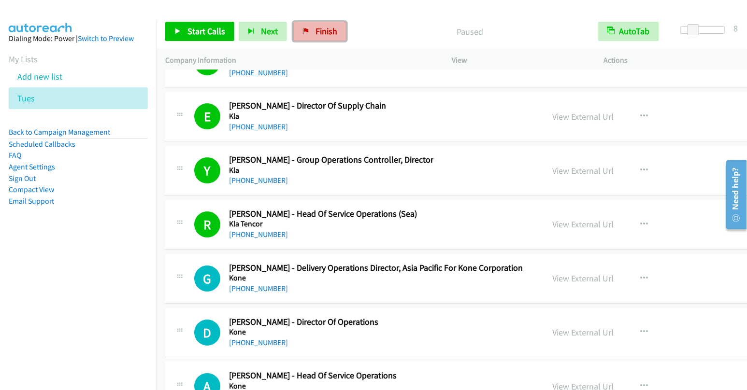
click at [316, 25] on link "Finish" at bounding box center [319, 31] width 53 height 19
